Goal: Task Accomplishment & Management: Manage account settings

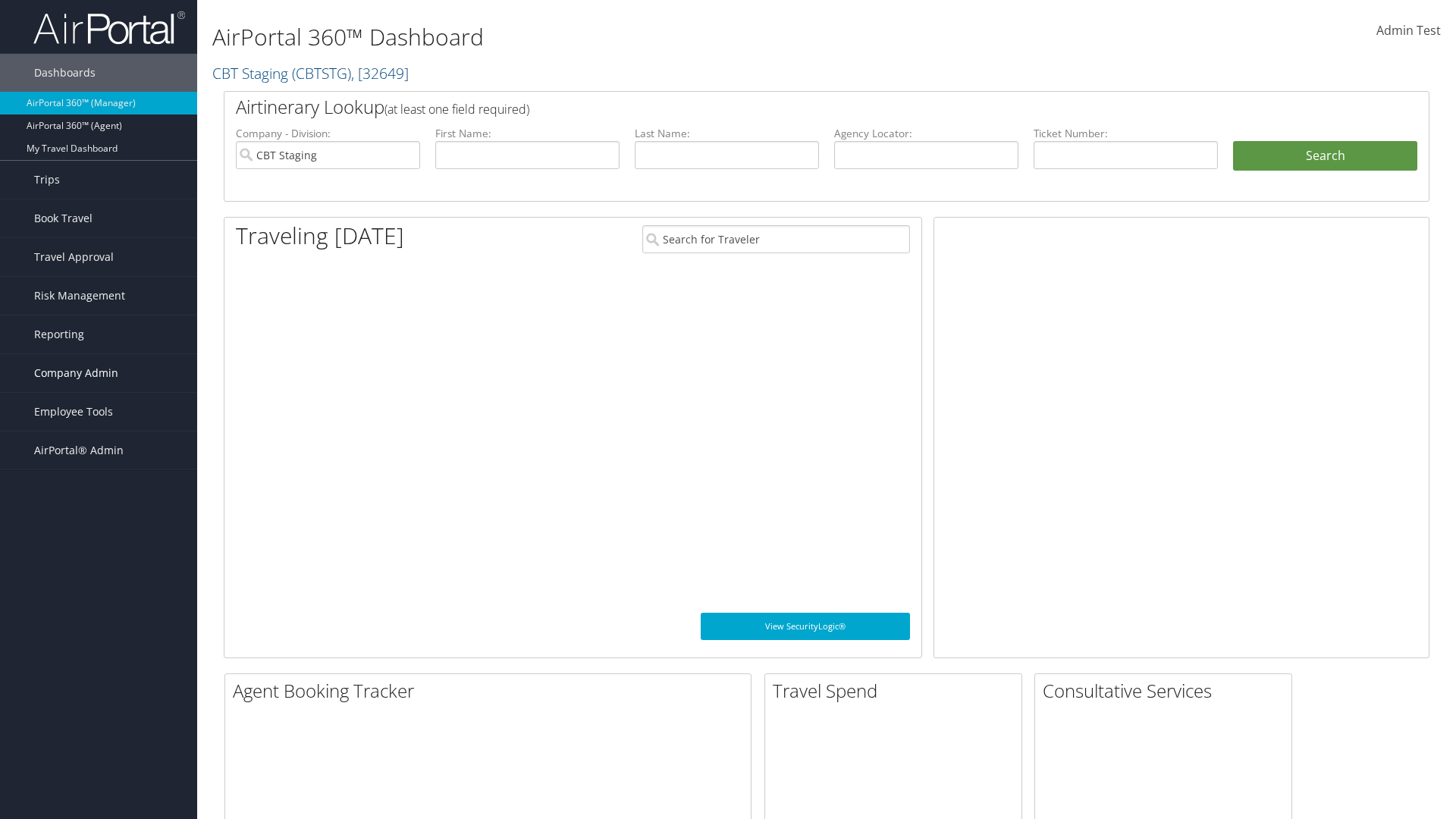
click at [99, 373] on span "Company Admin" at bounding box center [76, 372] width 84 height 38
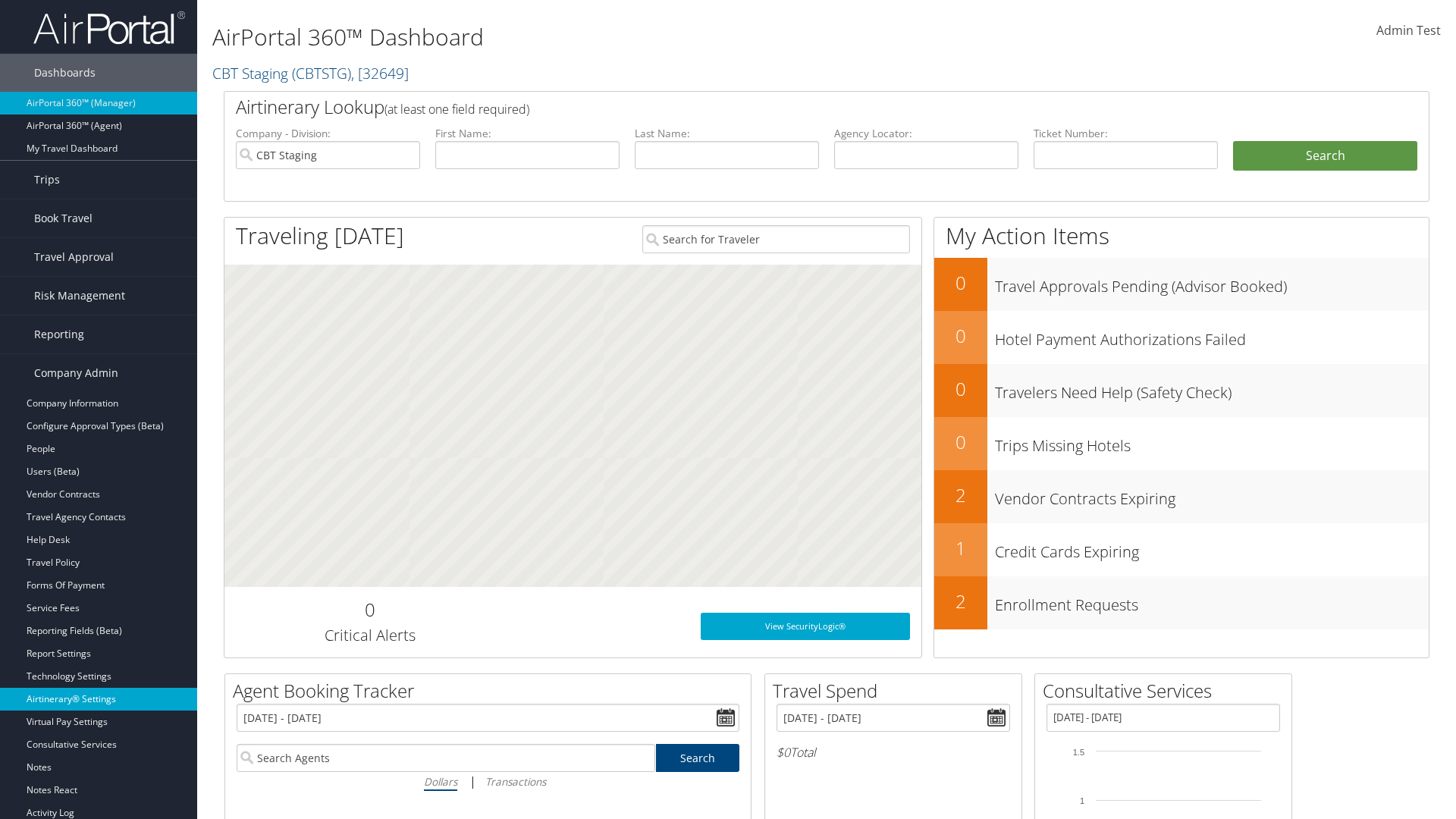
click at [99, 699] on link "Airtinerary® Settings" at bounding box center [99, 699] width 198 height 23
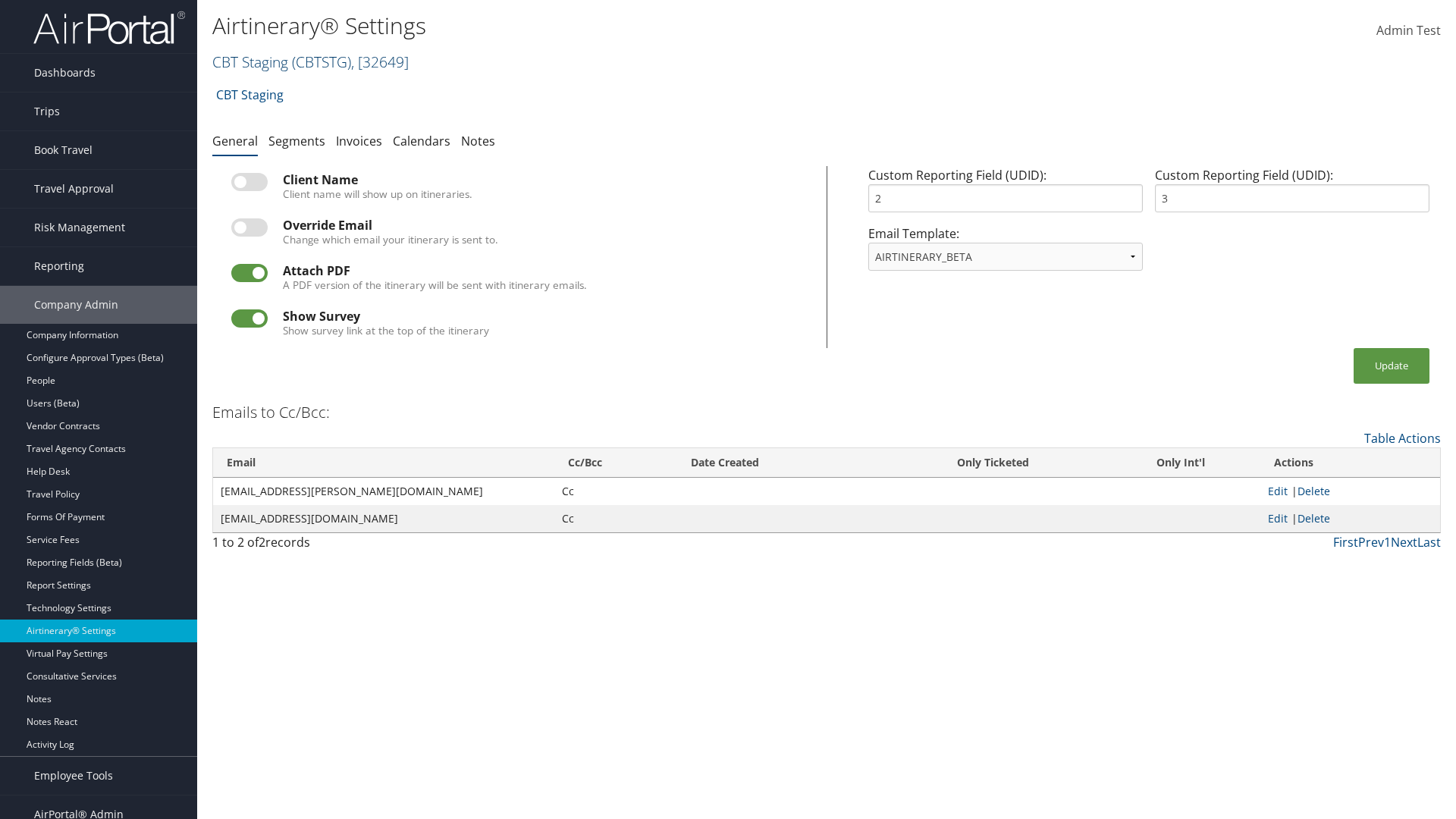
click at [250, 61] on link "CBT Staging ( CBTSTG ) , [ 32649 ]" at bounding box center [310, 61] width 197 height 20
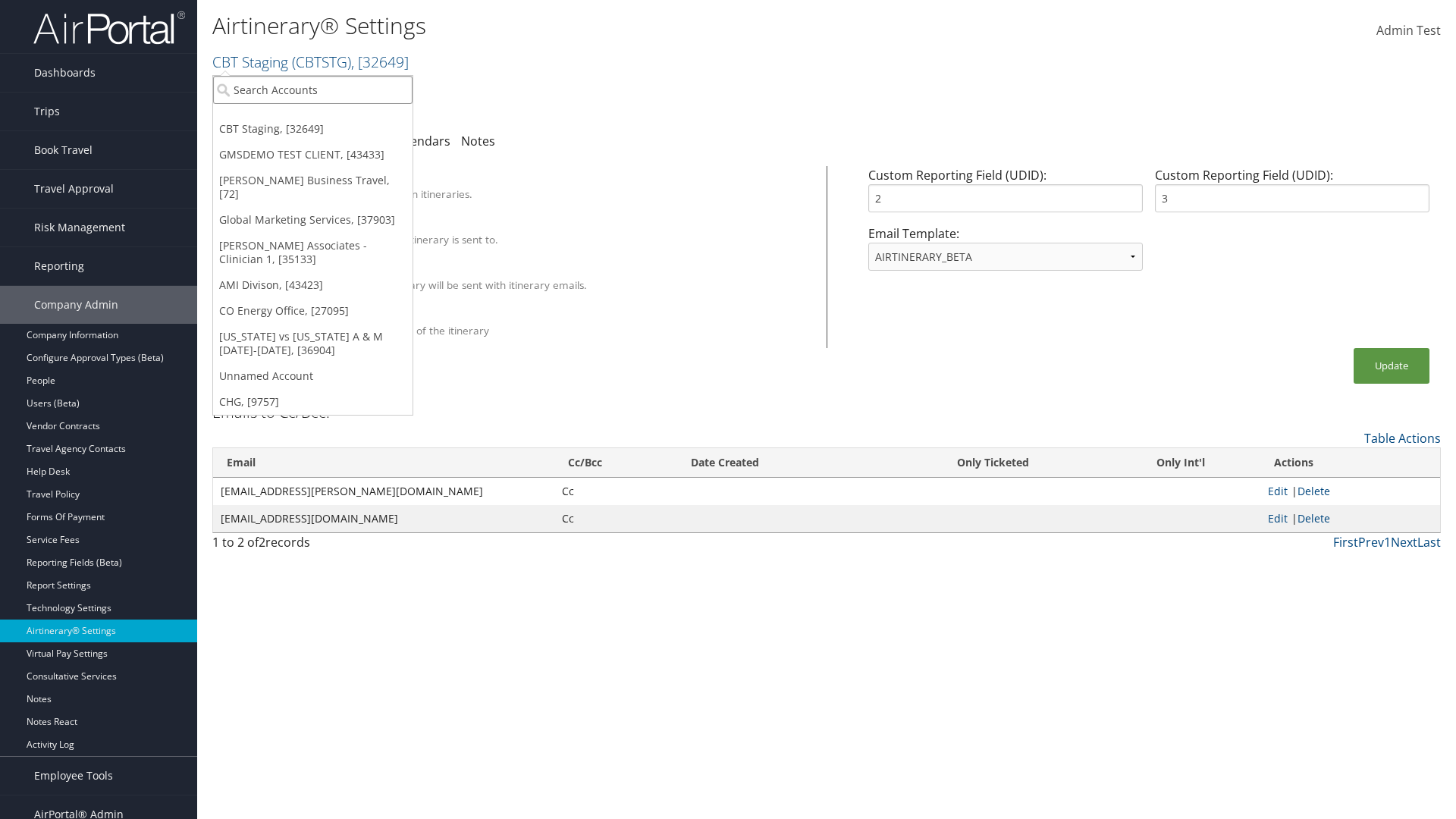
click at [312, 89] on input "search" at bounding box center [313, 90] width 199 height 28
type input "Global Marketing Services"
click at [327, 117] on div "Global Marketing Services (301946), [37903]" at bounding box center [326, 118] width 244 height 14
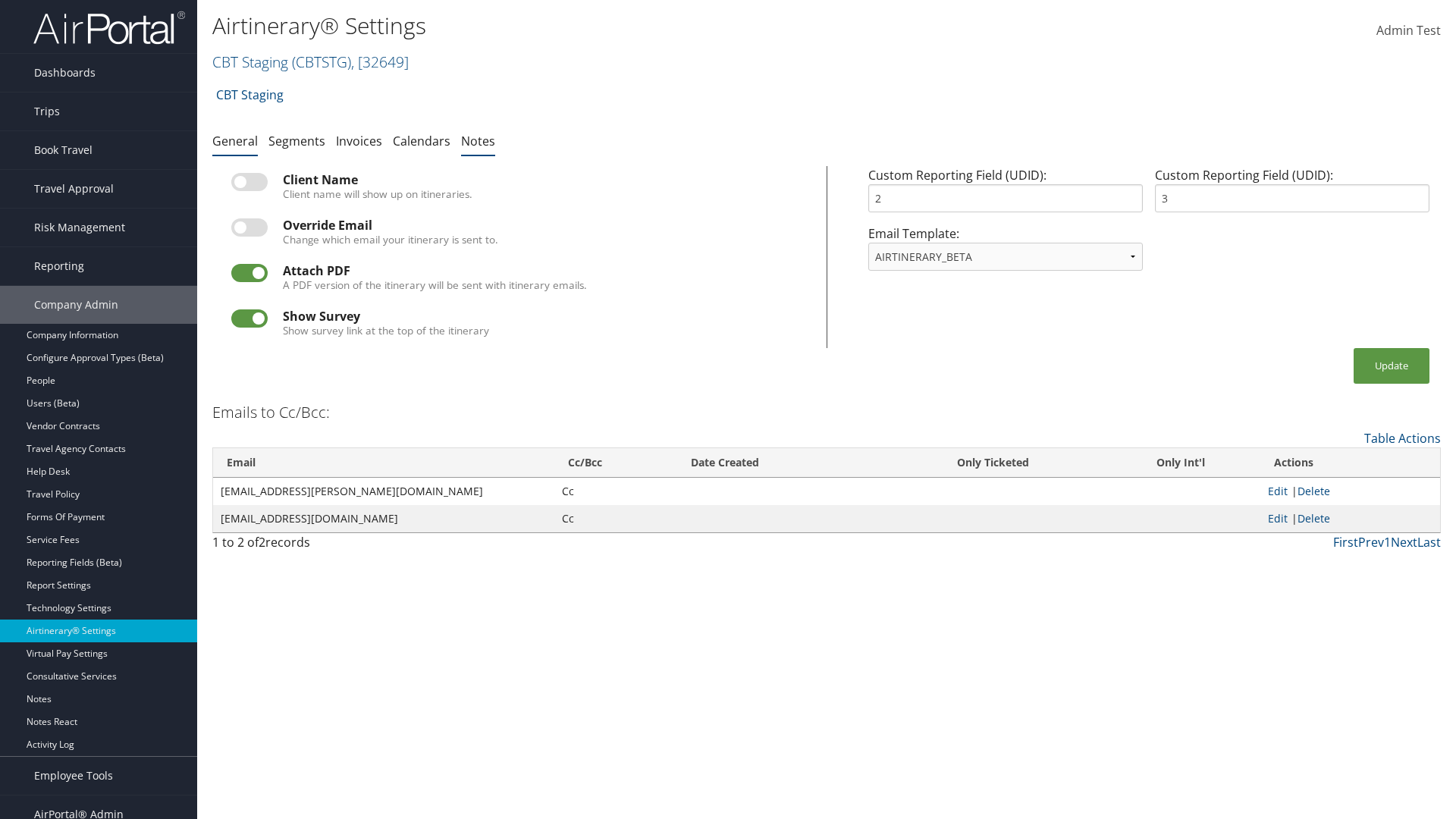
click at [478, 140] on link "Notes" at bounding box center [477, 141] width 34 height 17
